Goal: Task Accomplishment & Management: Use online tool/utility

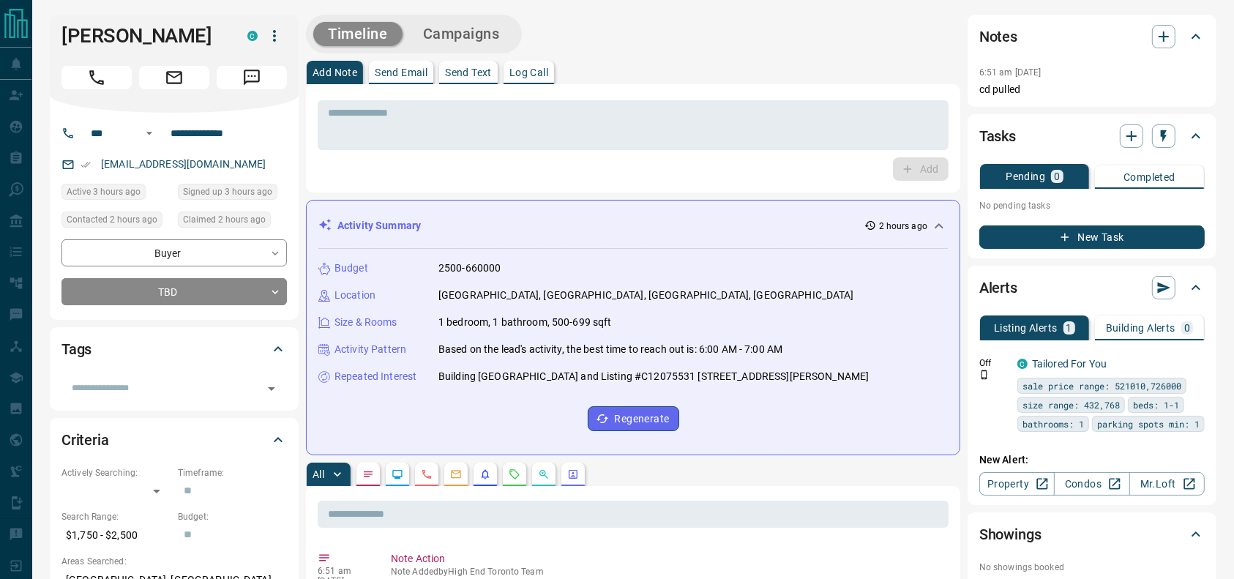
click at [724, 24] on div "Timeline Campaigns" at bounding box center [633, 34] width 654 height 39
click at [678, 42] on div "Timeline Campaigns" at bounding box center [633, 34] width 654 height 39
click at [95, 61] on div at bounding box center [173, 74] width 225 height 29
click at [87, 70] on icon "Call" at bounding box center [96, 77] width 19 height 19
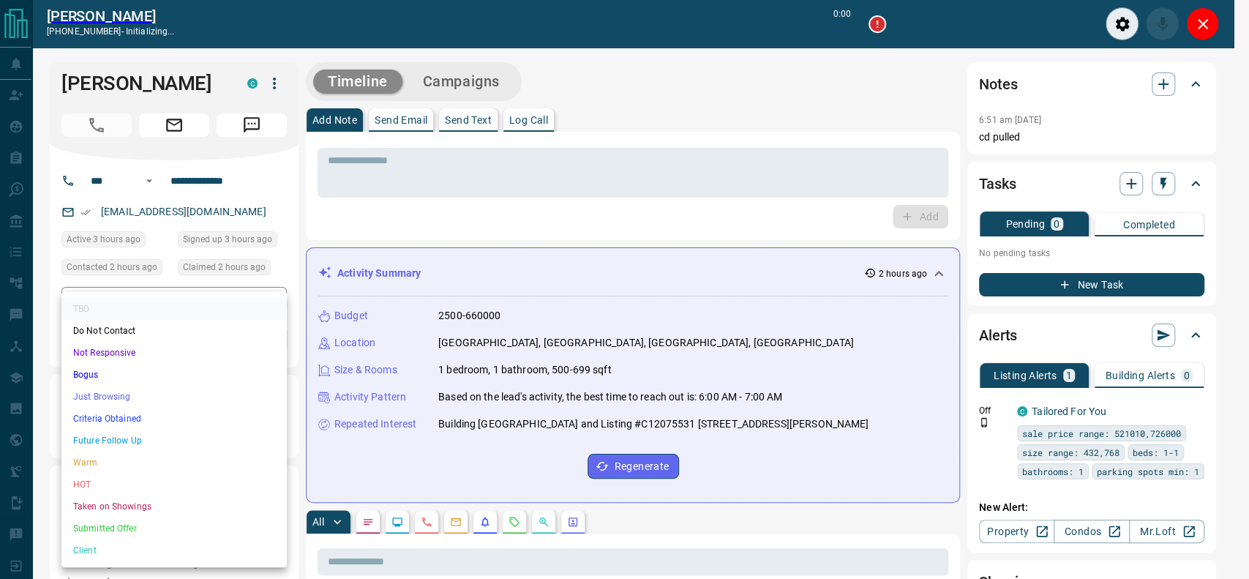
click at [111, 412] on li "Criteria Obtained" at bounding box center [173, 419] width 225 height 22
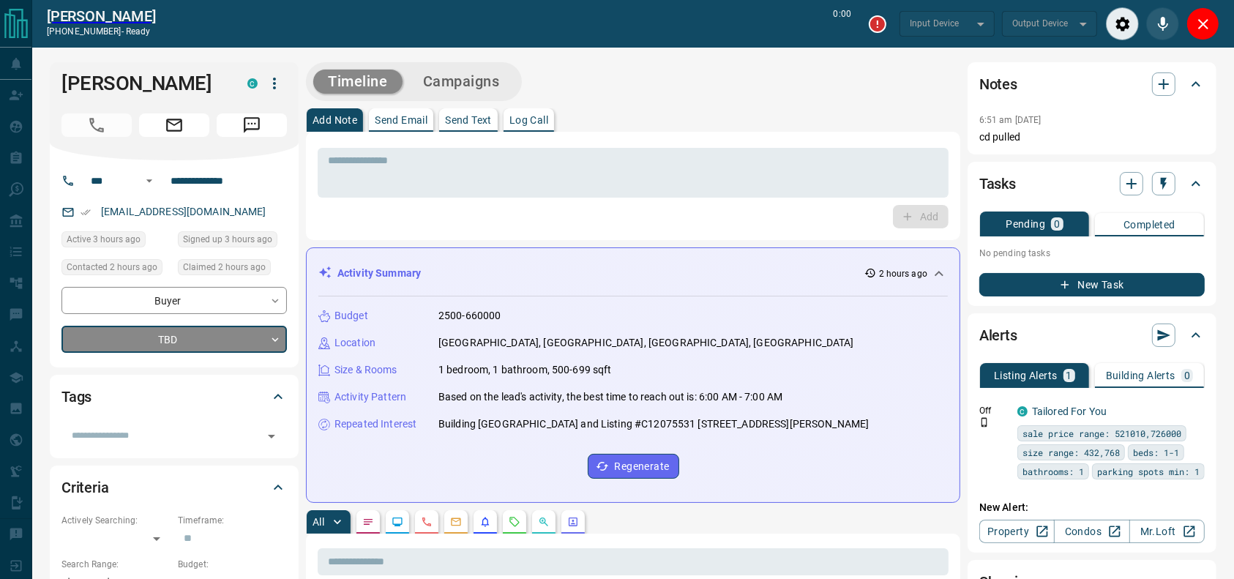
type input "*******"
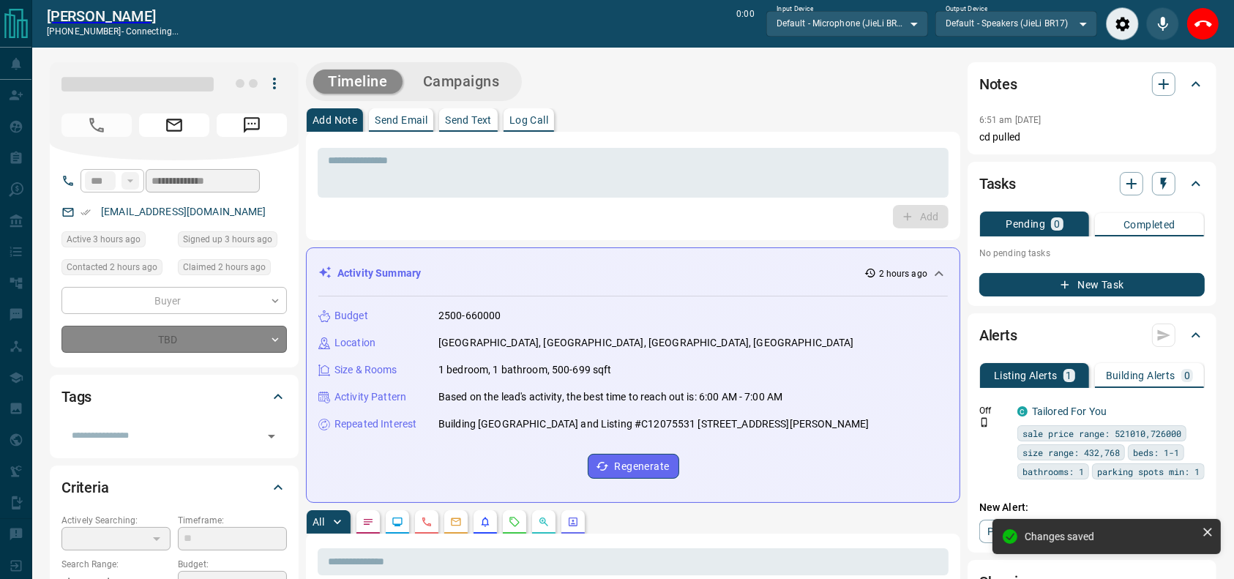
type input "*"
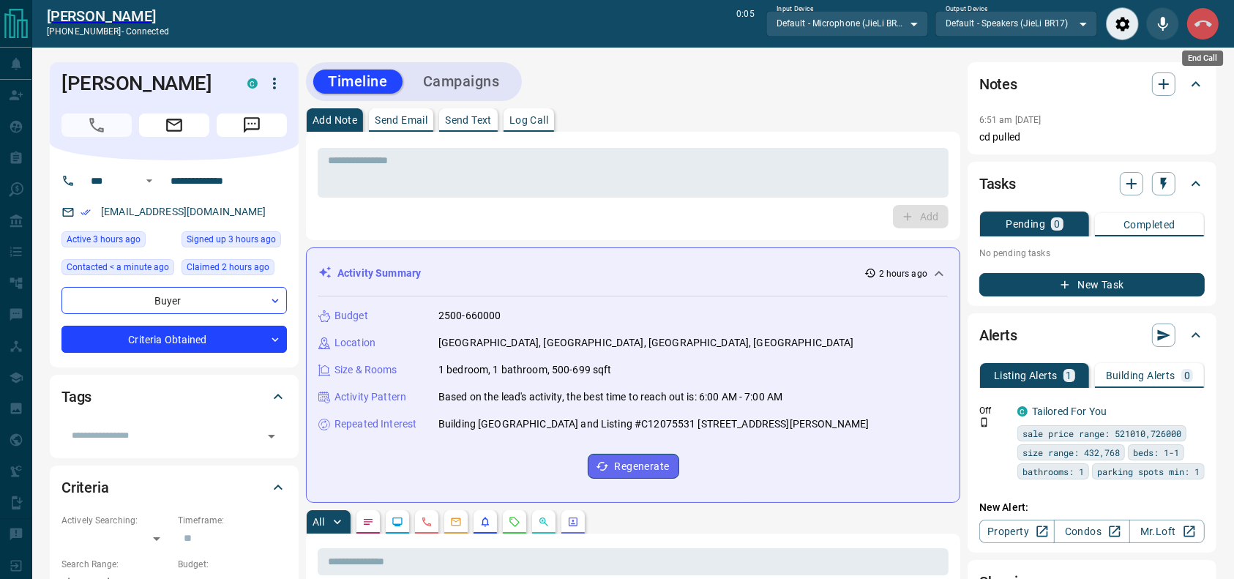
click at [1199, 26] on icon "End Call" at bounding box center [1203, 24] width 18 height 18
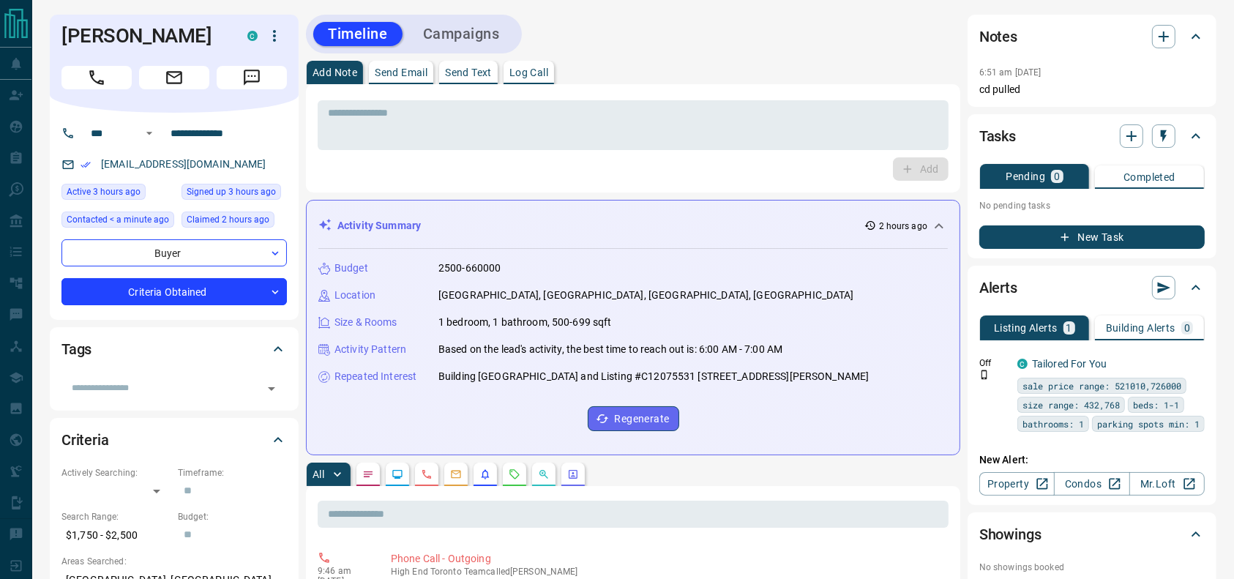
drag, startPoint x: 734, startPoint y: 91, endPoint x: 719, endPoint y: 97, distance: 16.4
click at [722, 95] on div "* ​ Add" at bounding box center [633, 138] width 654 height 108
click at [695, 120] on textarea at bounding box center [633, 125] width 610 height 37
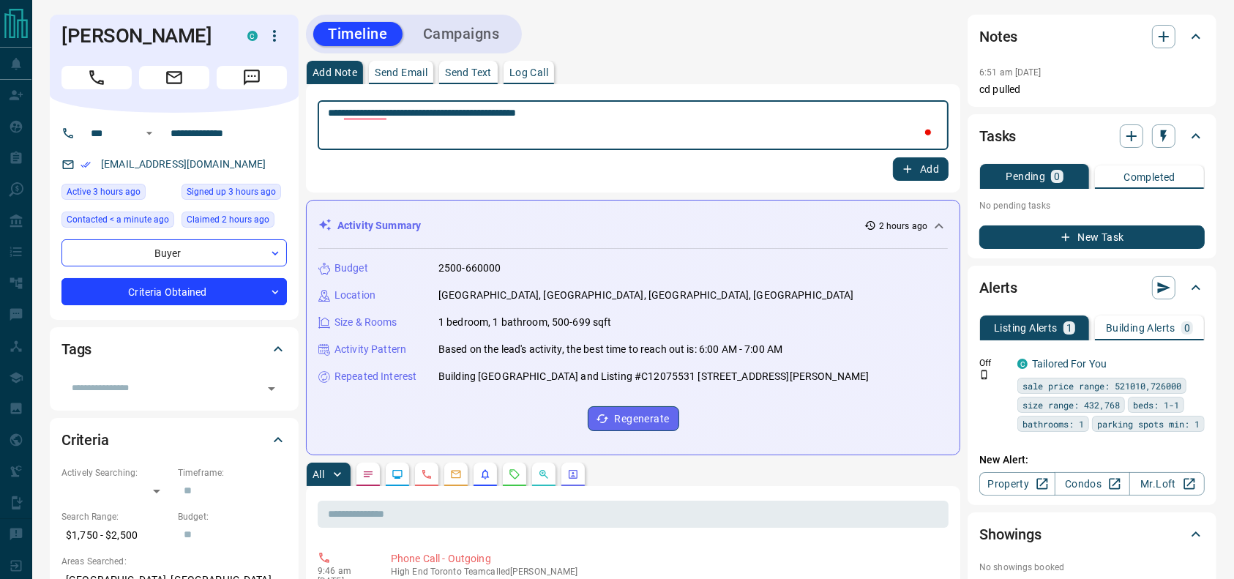
type textarea "**********"
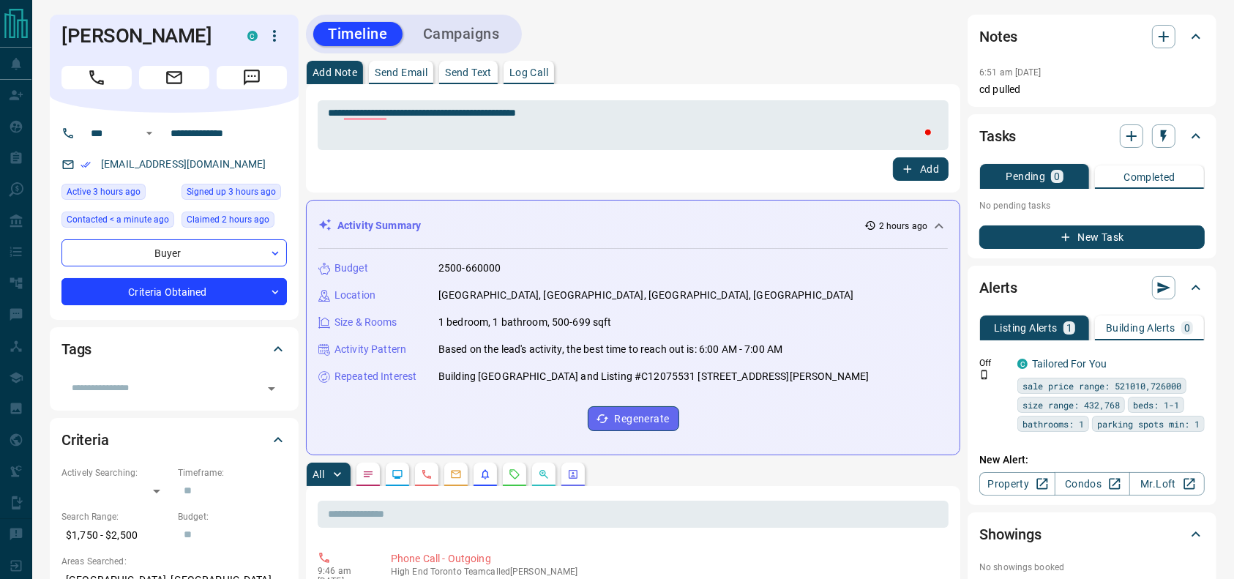
click at [1019, 203] on p "No pending tasks" at bounding box center [1091, 206] width 225 height 22
click at [908, 168] on icon "button" at bounding box center [907, 168] width 13 height 13
click at [501, 31] on button "Campaigns" at bounding box center [461, 34] width 106 height 24
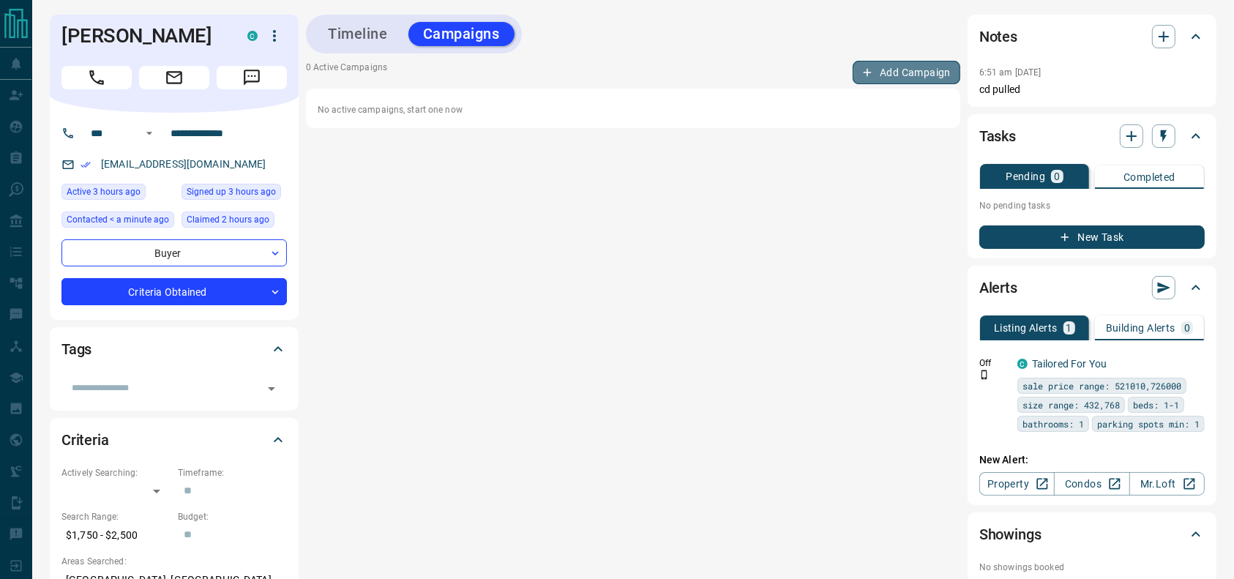
click at [880, 81] on button "Add Campaign" at bounding box center [907, 72] width 108 height 23
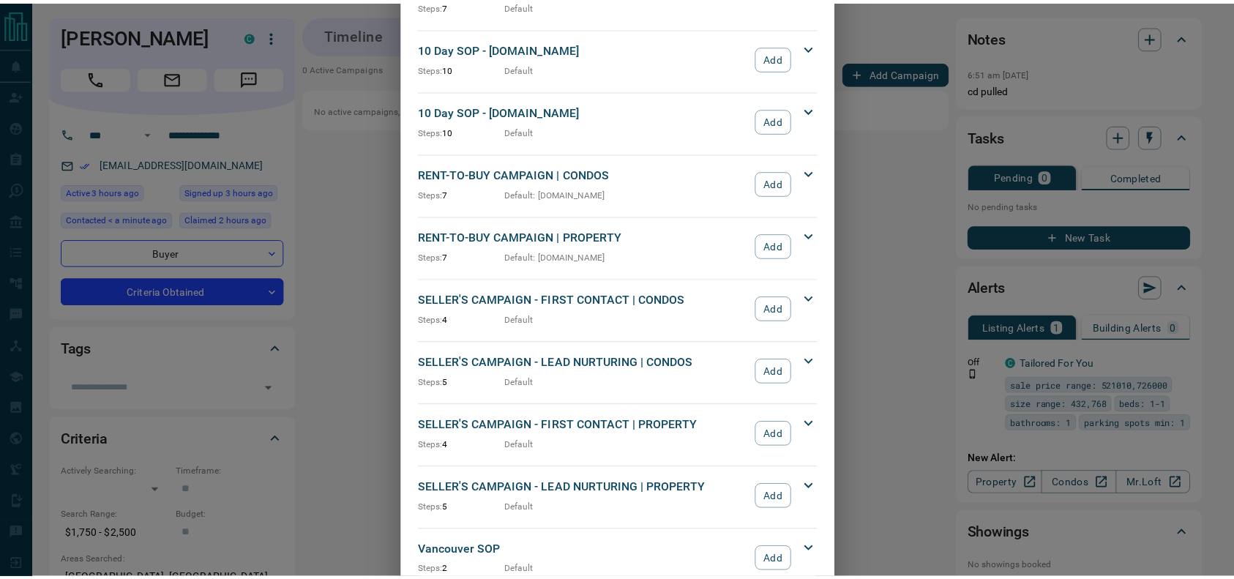
scroll to position [1120, 0]
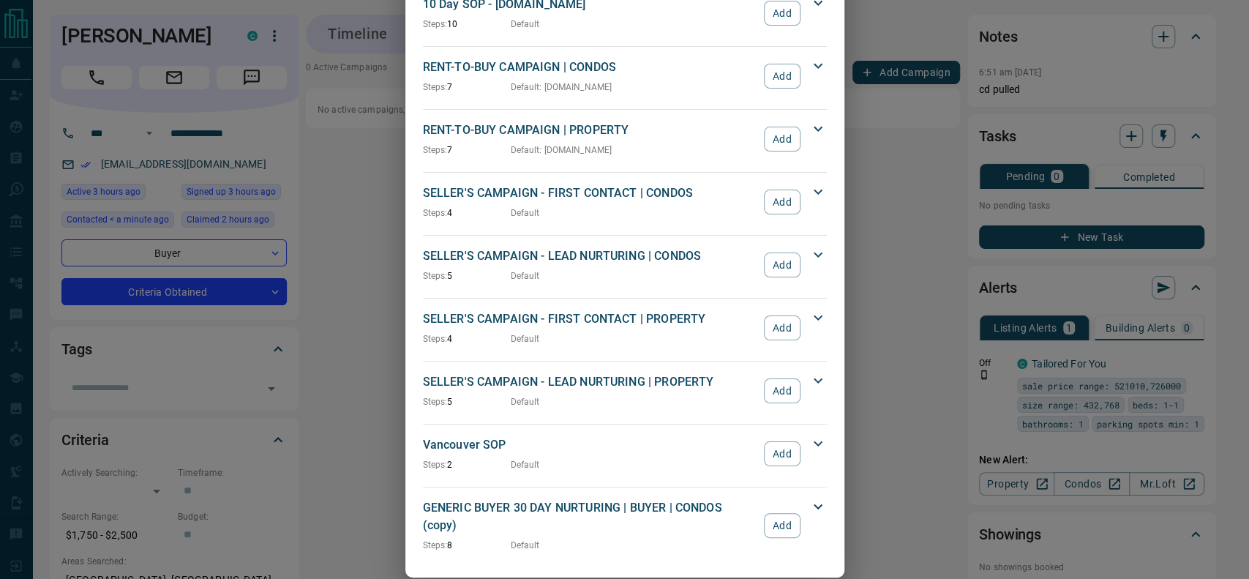
click at [902, 271] on div "Add Campaign GENERIC BUYER 30 DAY NURTURING | BUYER | CONDOS Steps: 8 Default A…" at bounding box center [624, 289] width 1249 height 579
